Goal: Entertainment & Leisure: Consume media (video, audio)

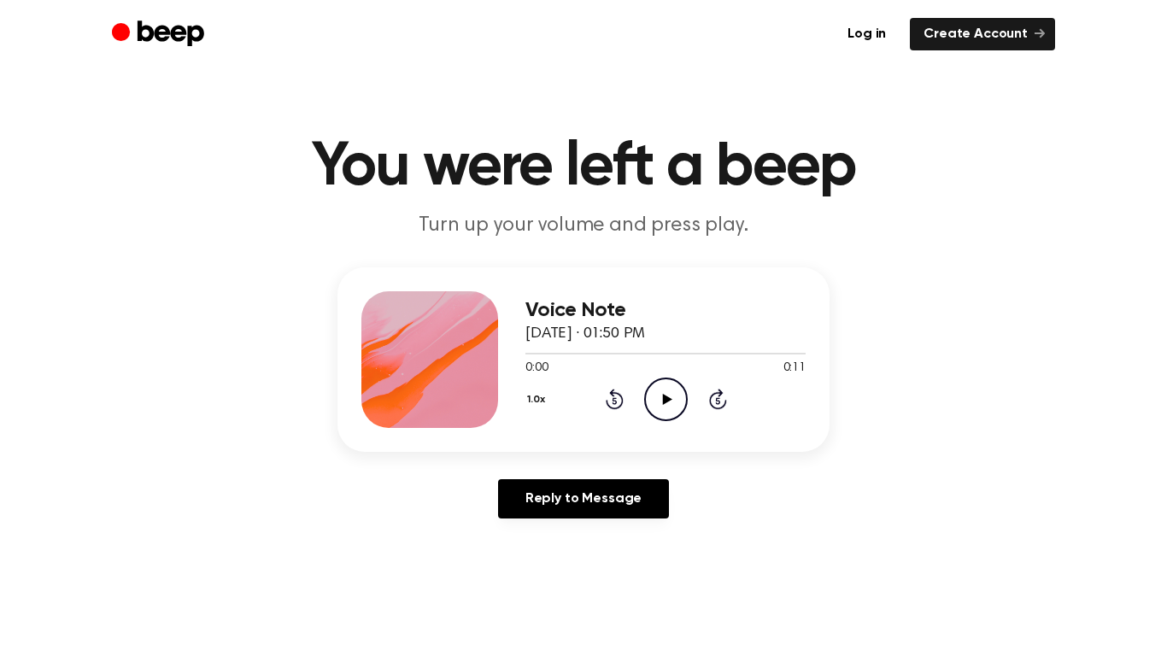
click at [656, 409] on icon "Play Audio" at bounding box center [666, 400] width 44 height 44
click at [662, 399] on icon "Play Audio" at bounding box center [666, 400] width 44 height 44
click at [666, 406] on icon "Play Audio" at bounding box center [666, 400] width 44 height 44
click at [658, 406] on icon "Play Audio" at bounding box center [666, 400] width 44 height 44
click at [666, 398] on icon at bounding box center [666, 399] width 9 height 11
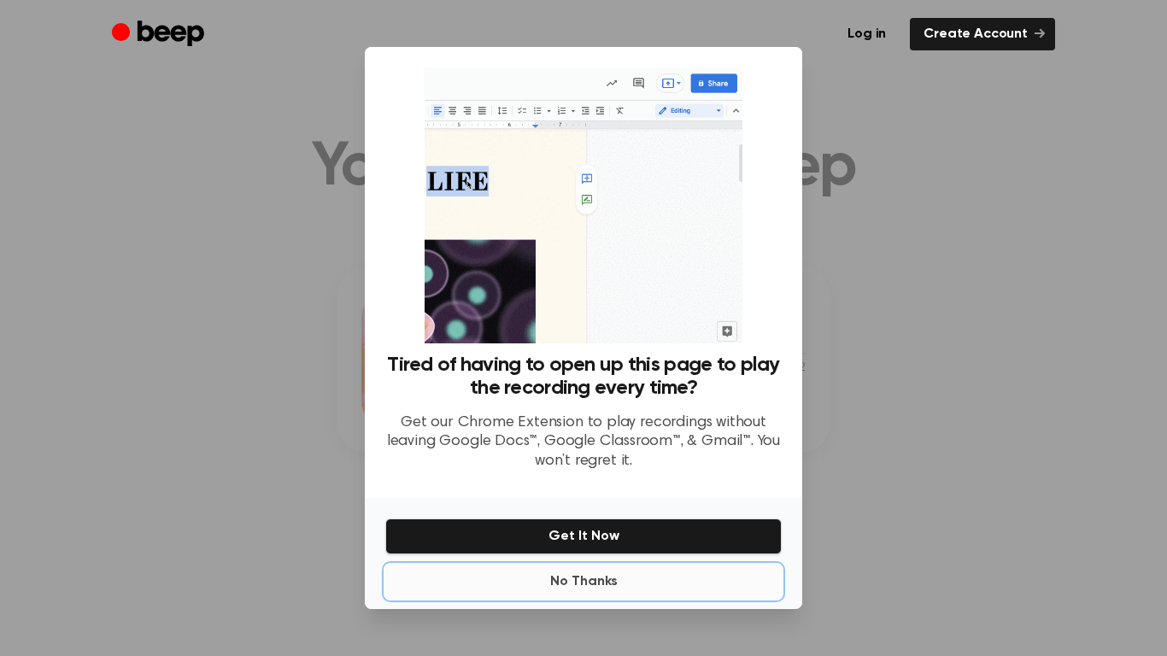
click at [532, 581] on button "No Thanks" at bounding box center [583, 582] width 396 height 34
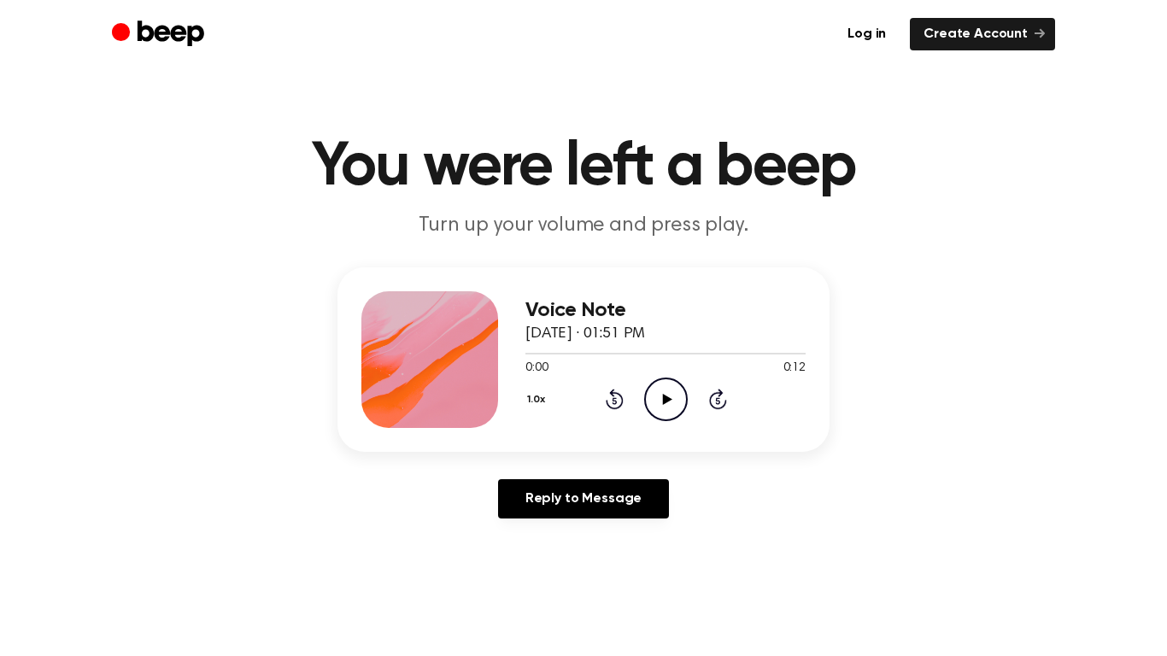
click at [657, 406] on icon "Play Audio" at bounding box center [666, 400] width 44 height 44
click at [660, 387] on icon "Play Audio" at bounding box center [666, 400] width 44 height 44
click at [652, 404] on icon "Play Audio" at bounding box center [666, 400] width 44 height 44
click at [659, 404] on icon "Pause Audio" at bounding box center [666, 400] width 44 height 44
click at [664, 401] on icon at bounding box center [666, 399] width 9 height 11
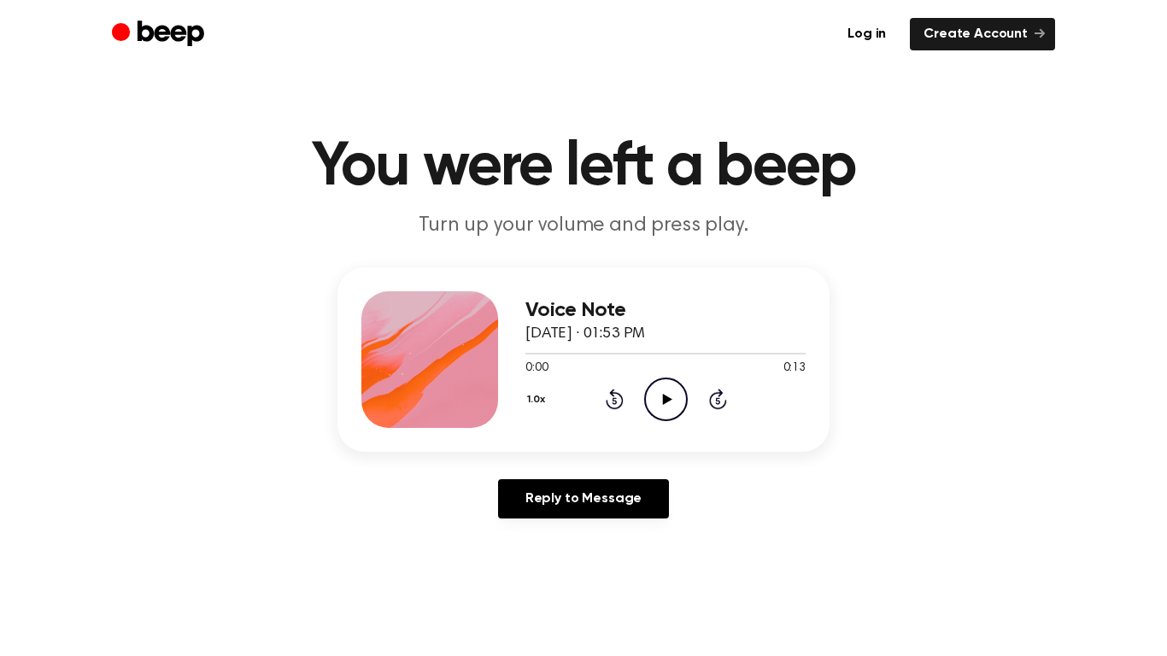
click at [645, 402] on circle at bounding box center [666, 399] width 42 height 42
click at [660, 405] on icon "Pause Audio" at bounding box center [666, 400] width 44 height 44
click at [665, 403] on icon "Play Audio" at bounding box center [666, 400] width 44 height 44
click at [665, 386] on icon "Play Audio" at bounding box center [666, 400] width 44 height 44
click at [660, 397] on icon "Play Audio" at bounding box center [666, 400] width 44 height 44
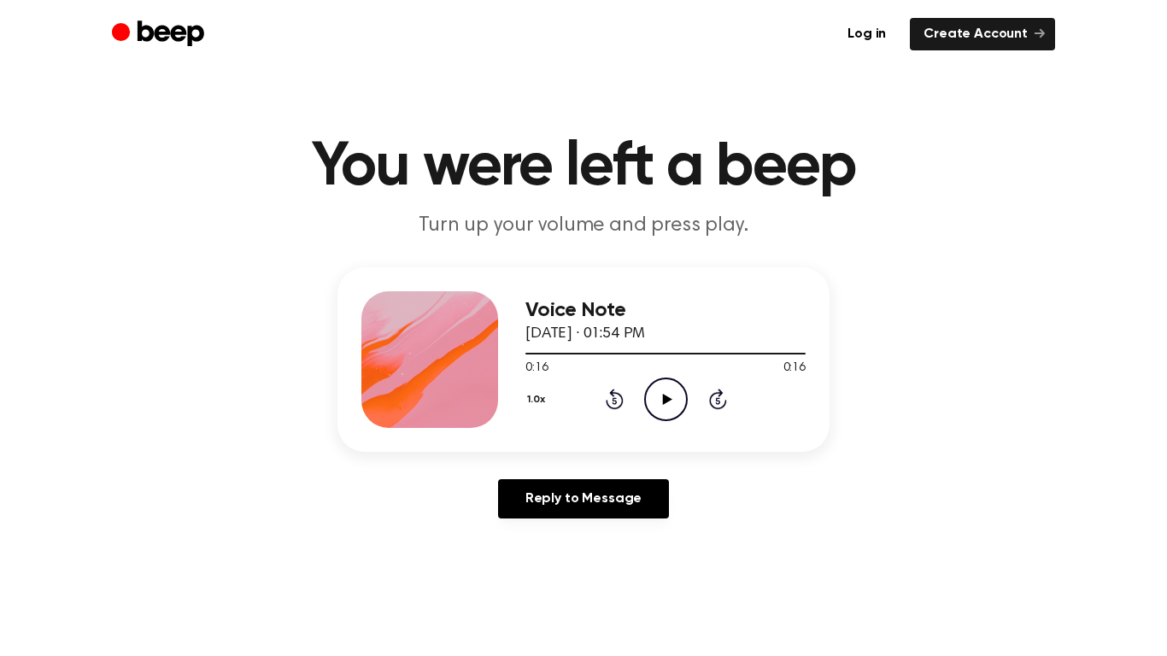
click at [673, 383] on icon "Play Audio" at bounding box center [666, 400] width 44 height 44
